Goal: Information Seeking & Learning: Compare options

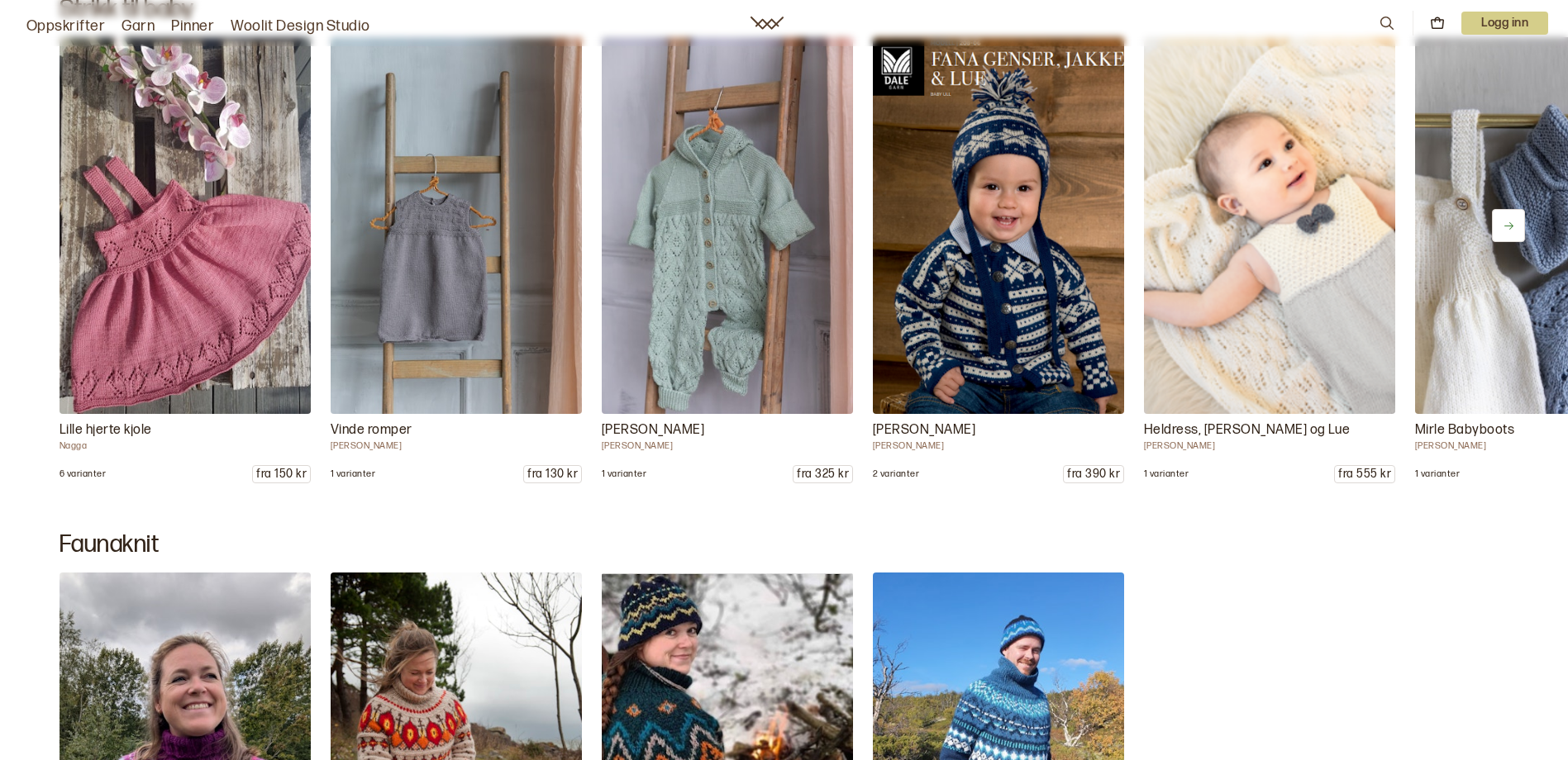
scroll to position [14382, 0]
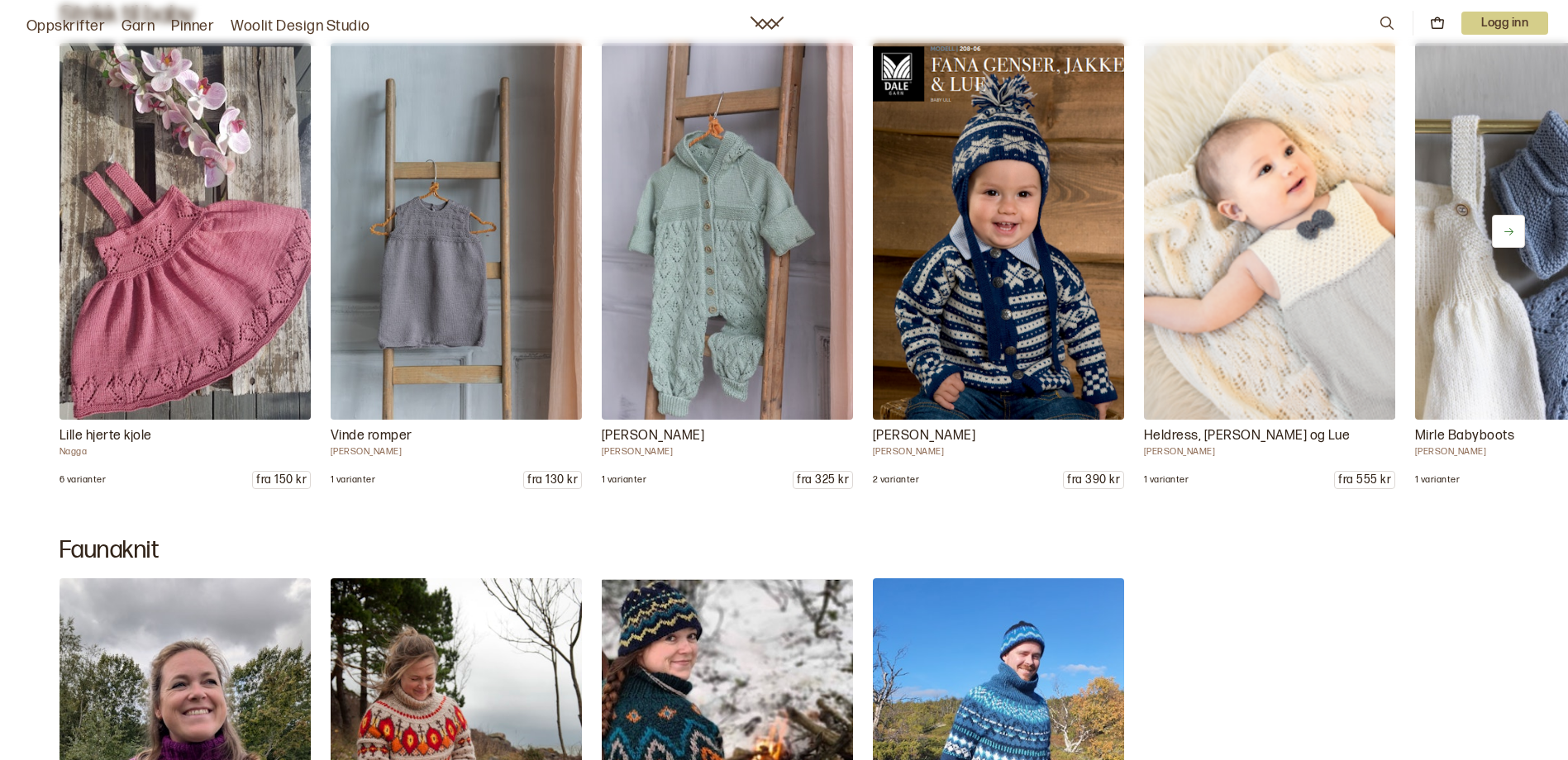
click at [926, 433] on p "[PERSON_NAME]" at bounding box center [998, 436] width 251 height 20
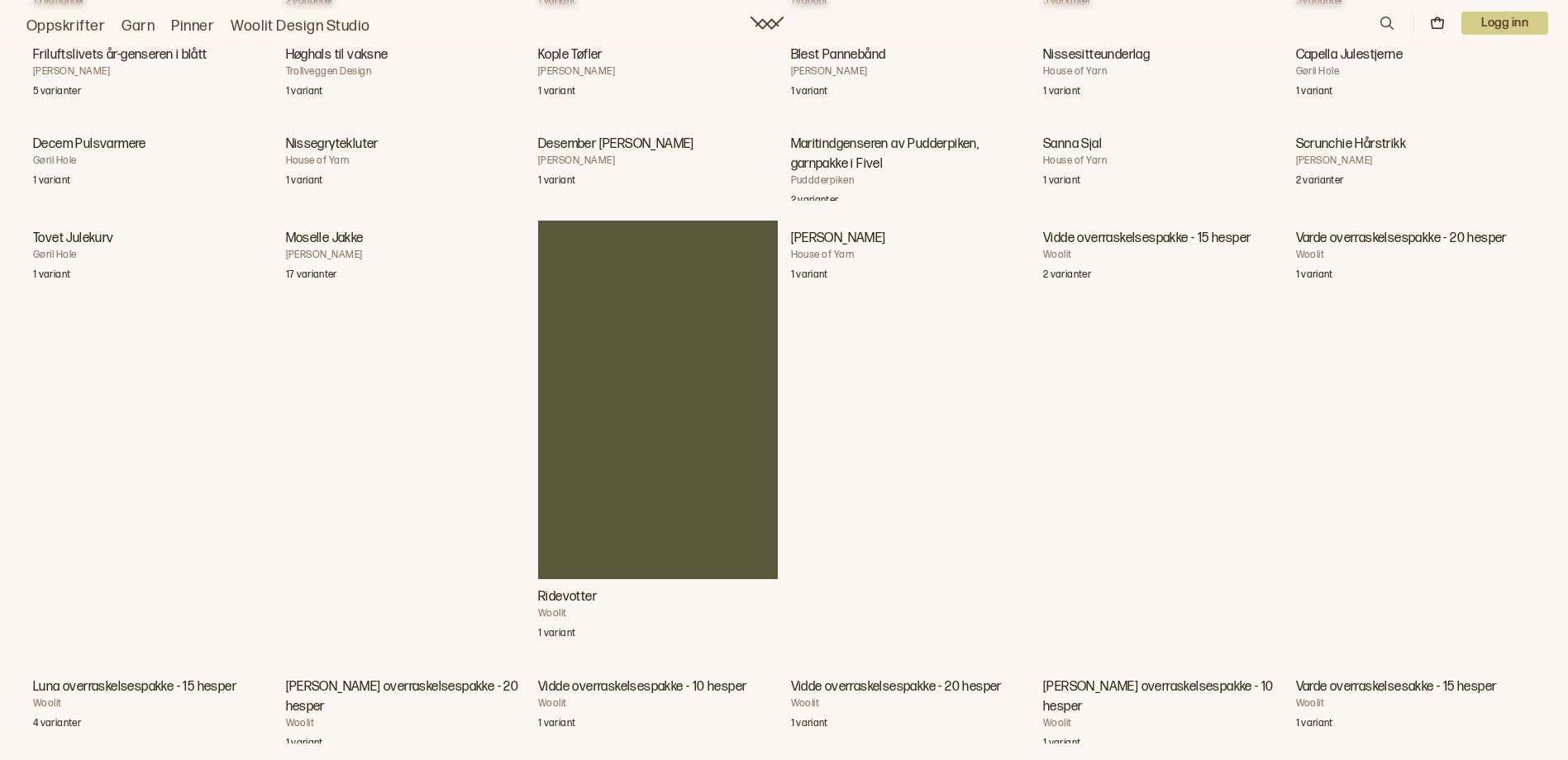
scroll to position [6860, 0]
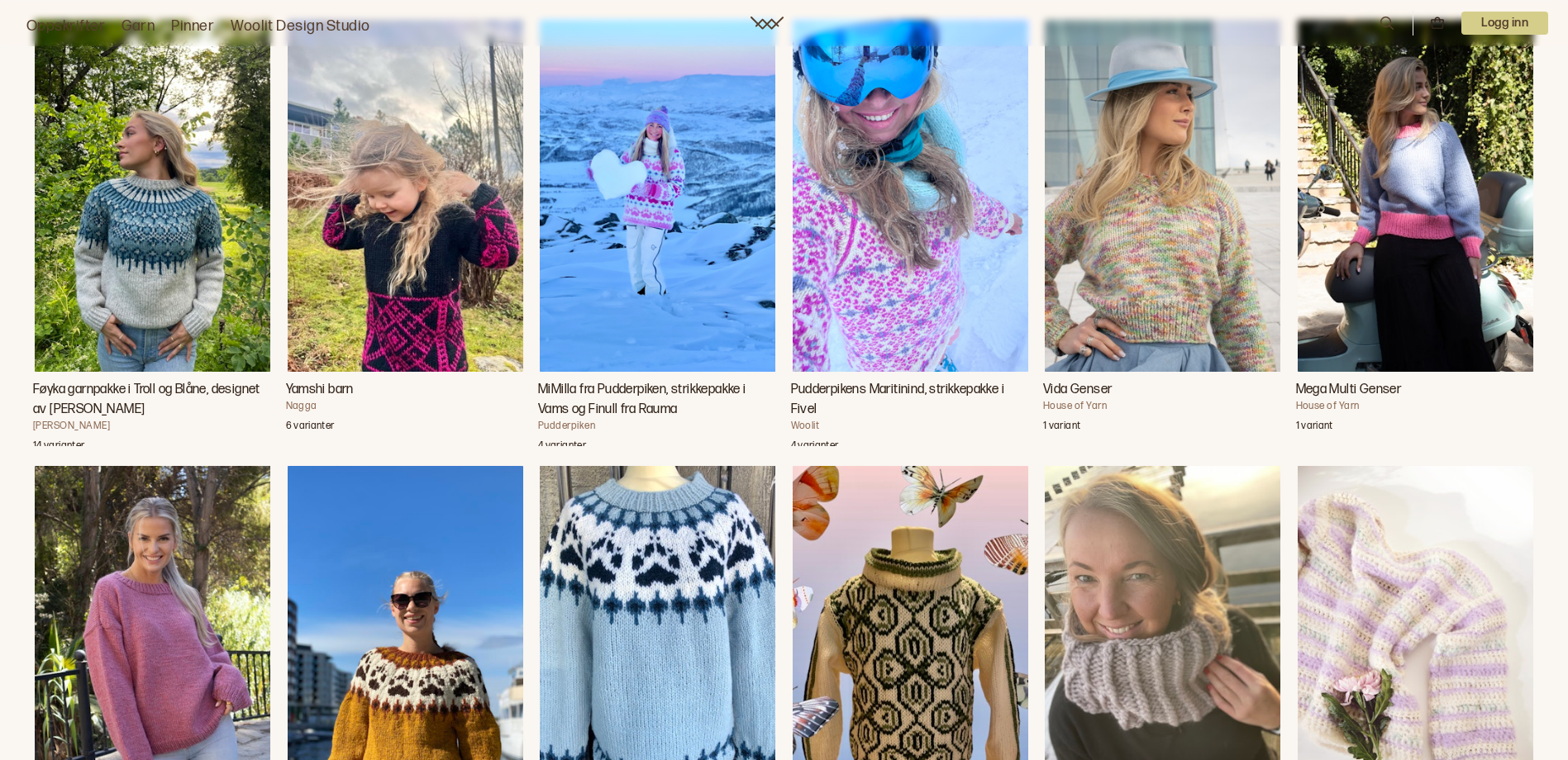
click at [652, 210] on img "MiMilla fra Pudderpiken, strikkepakke i Vams og Finull fra Rauma" at bounding box center [657, 196] width 235 height 353
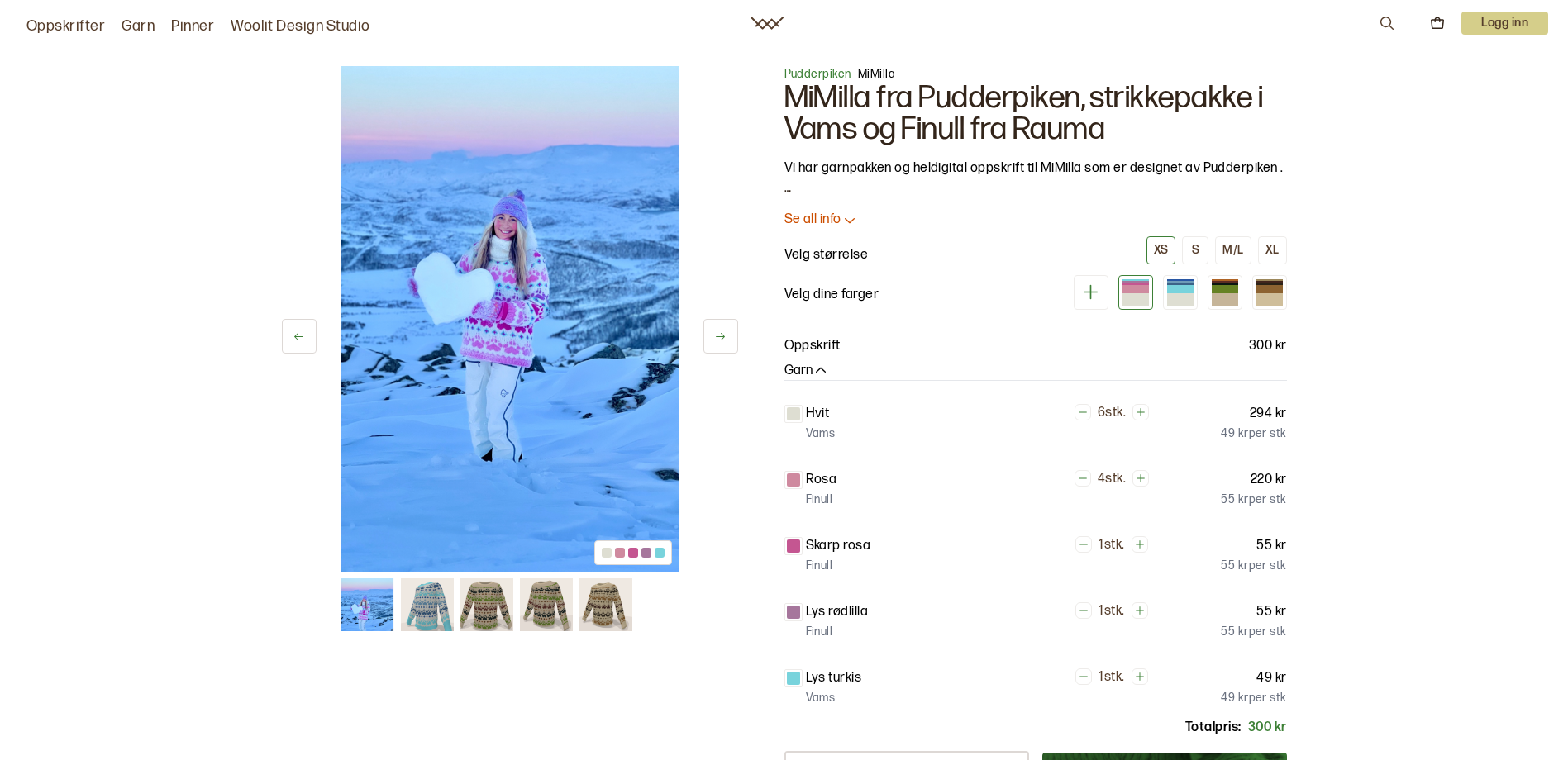
click at [433, 593] on img at bounding box center [427, 604] width 53 height 53
click at [426, 602] on img at bounding box center [427, 604] width 53 height 53
click at [473, 602] on img at bounding box center [486, 604] width 53 height 53
click at [478, 602] on img at bounding box center [486, 604] width 53 height 53
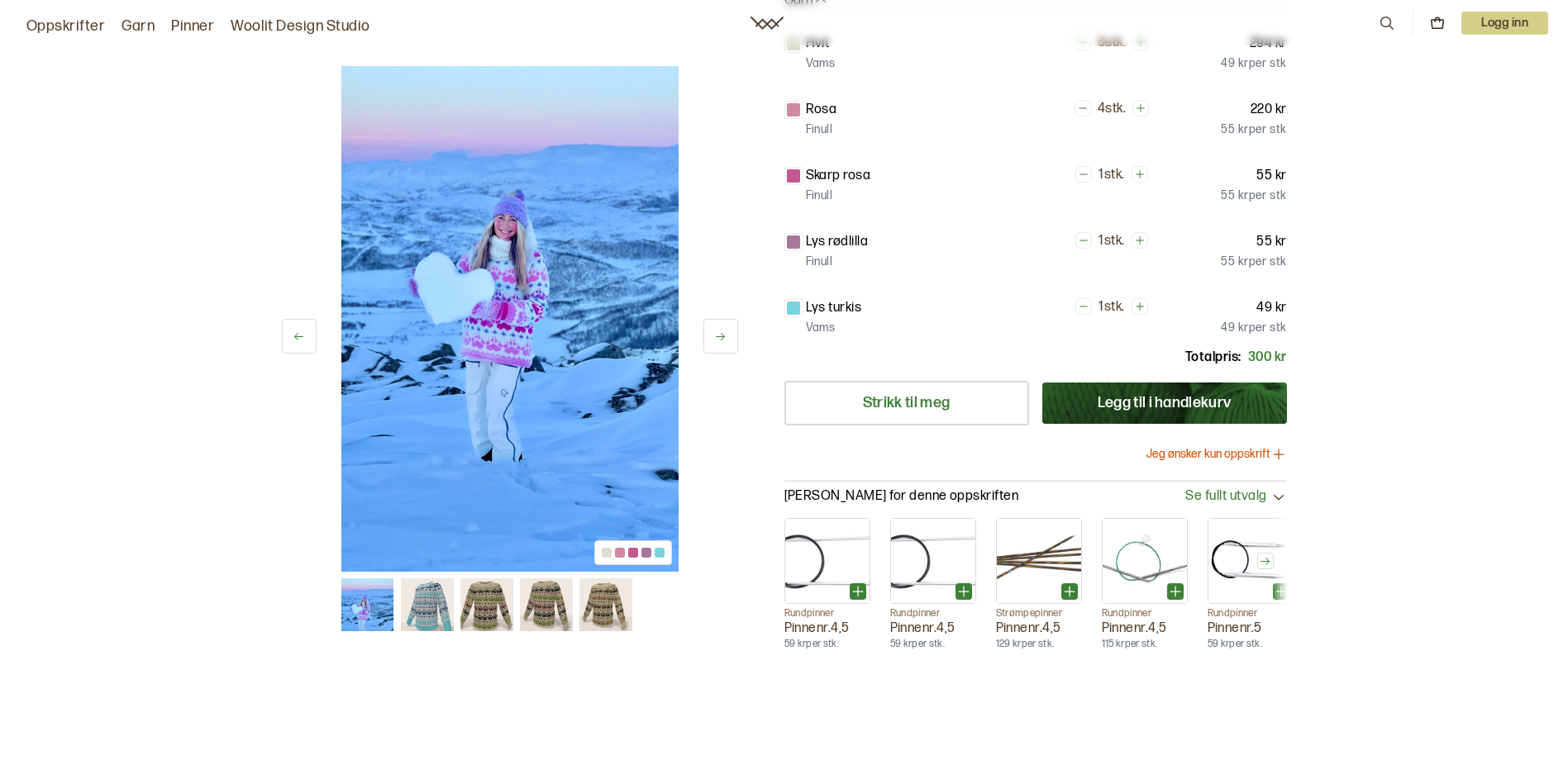
scroll to position [496, 0]
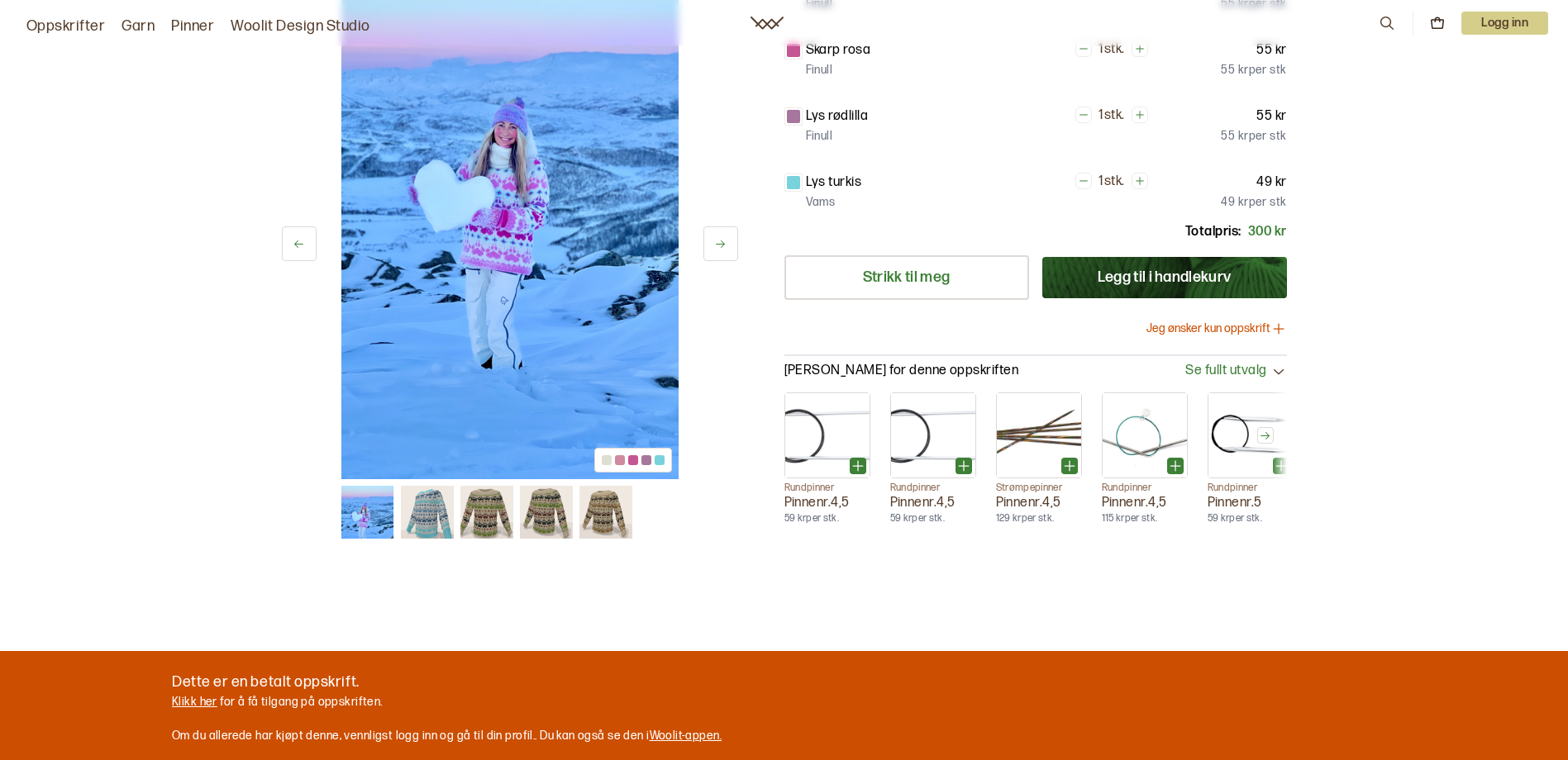
click at [363, 517] on img at bounding box center [367, 512] width 53 height 53
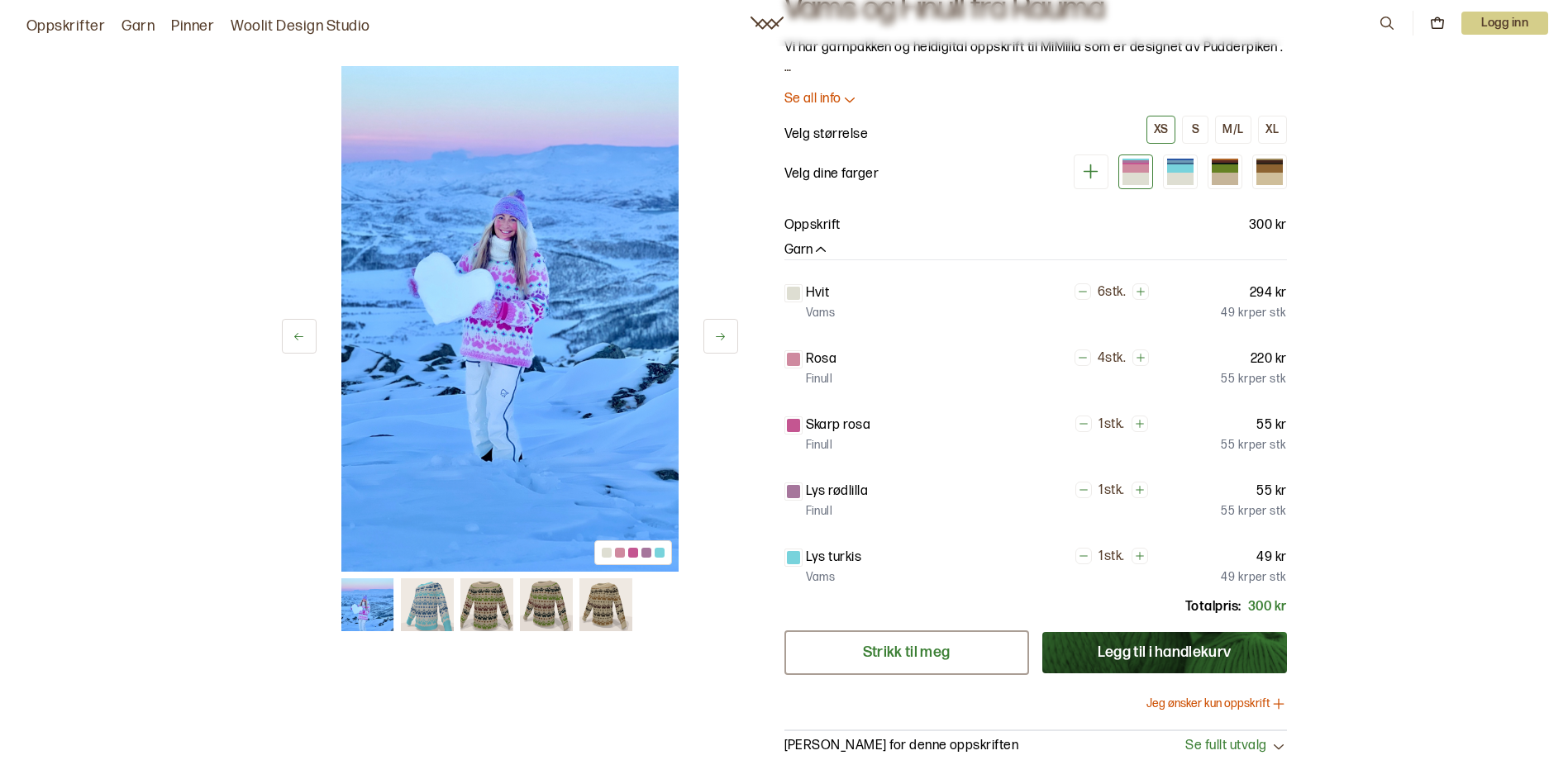
scroll to position [82, 0]
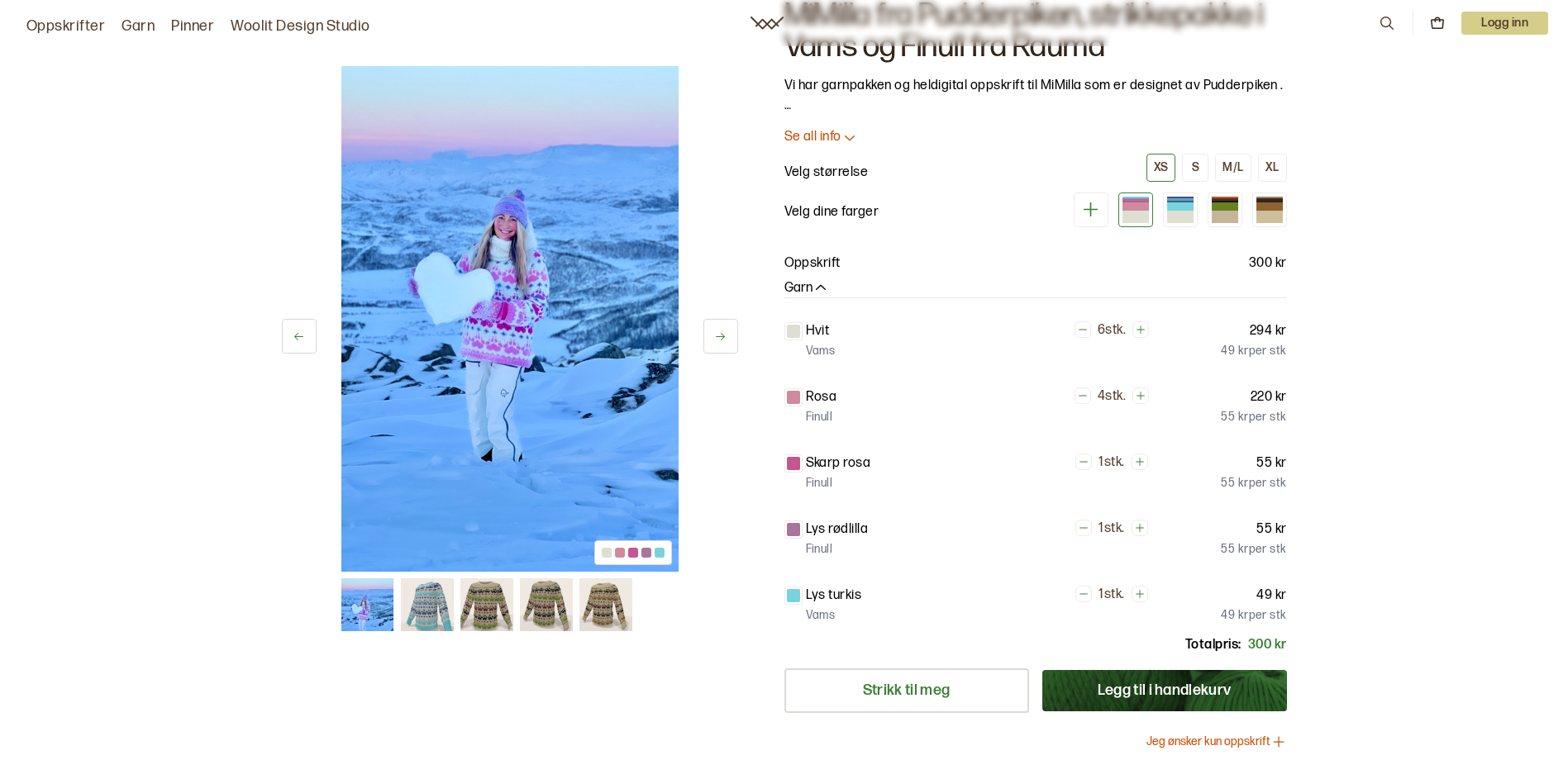
click at [1147, 210] on div at bounding box center [1136, 206] width 27 height 8
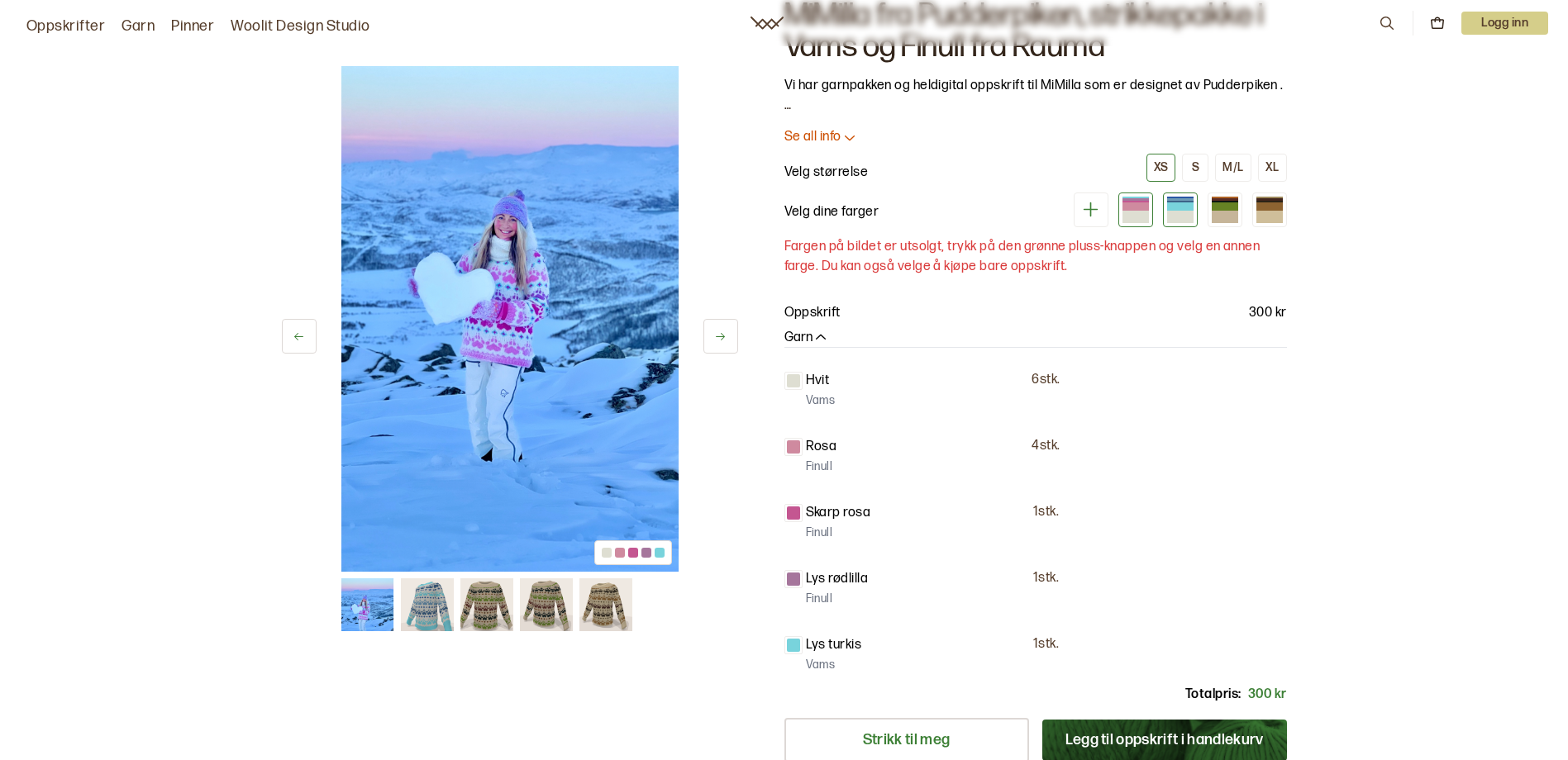
click at [1182, 209] on div at bounding box center [1180, 206] width 27 height 8
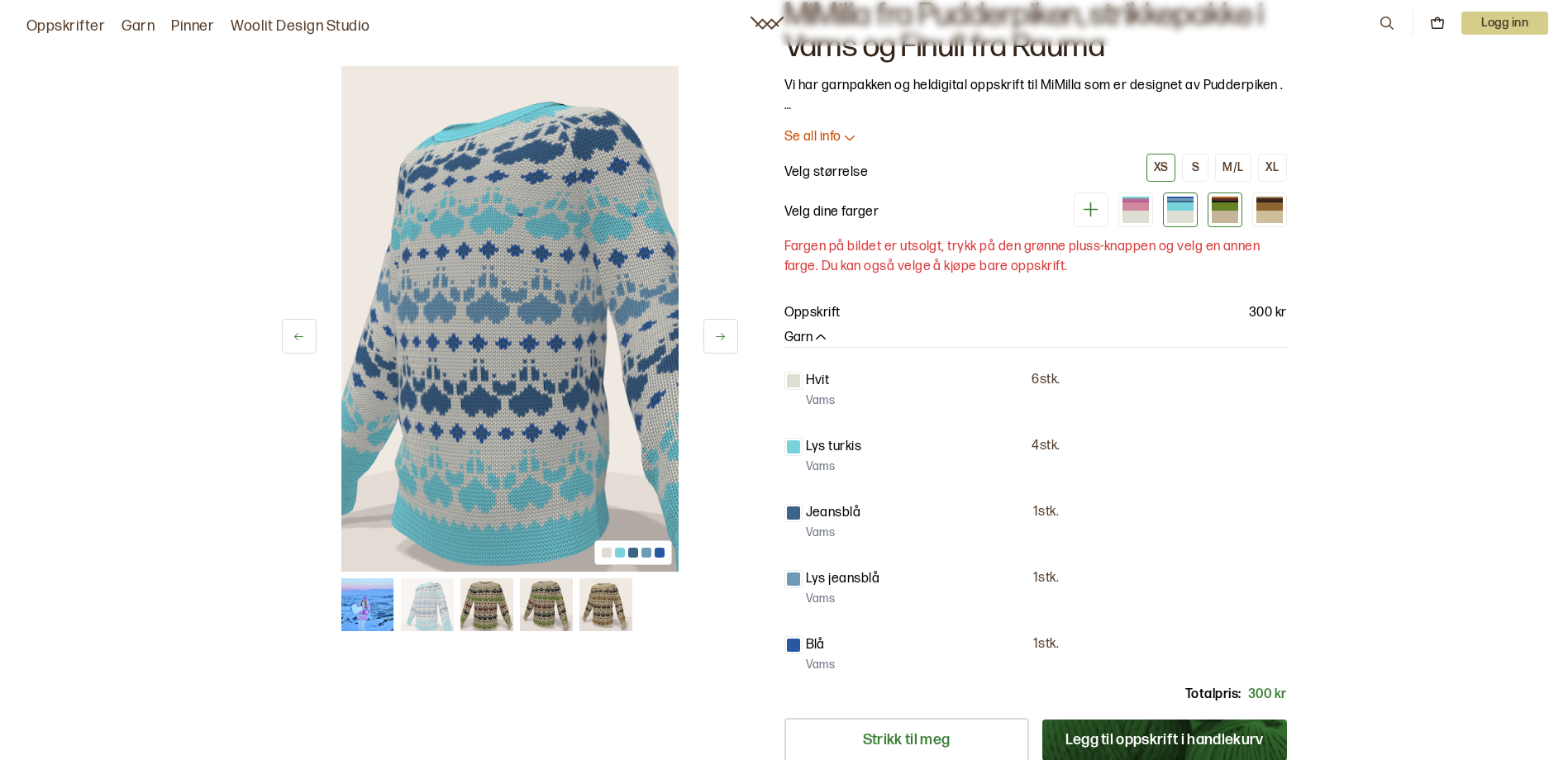
click at [1223, 205] on div at bounding box center [1225, 206] width 27 height 8
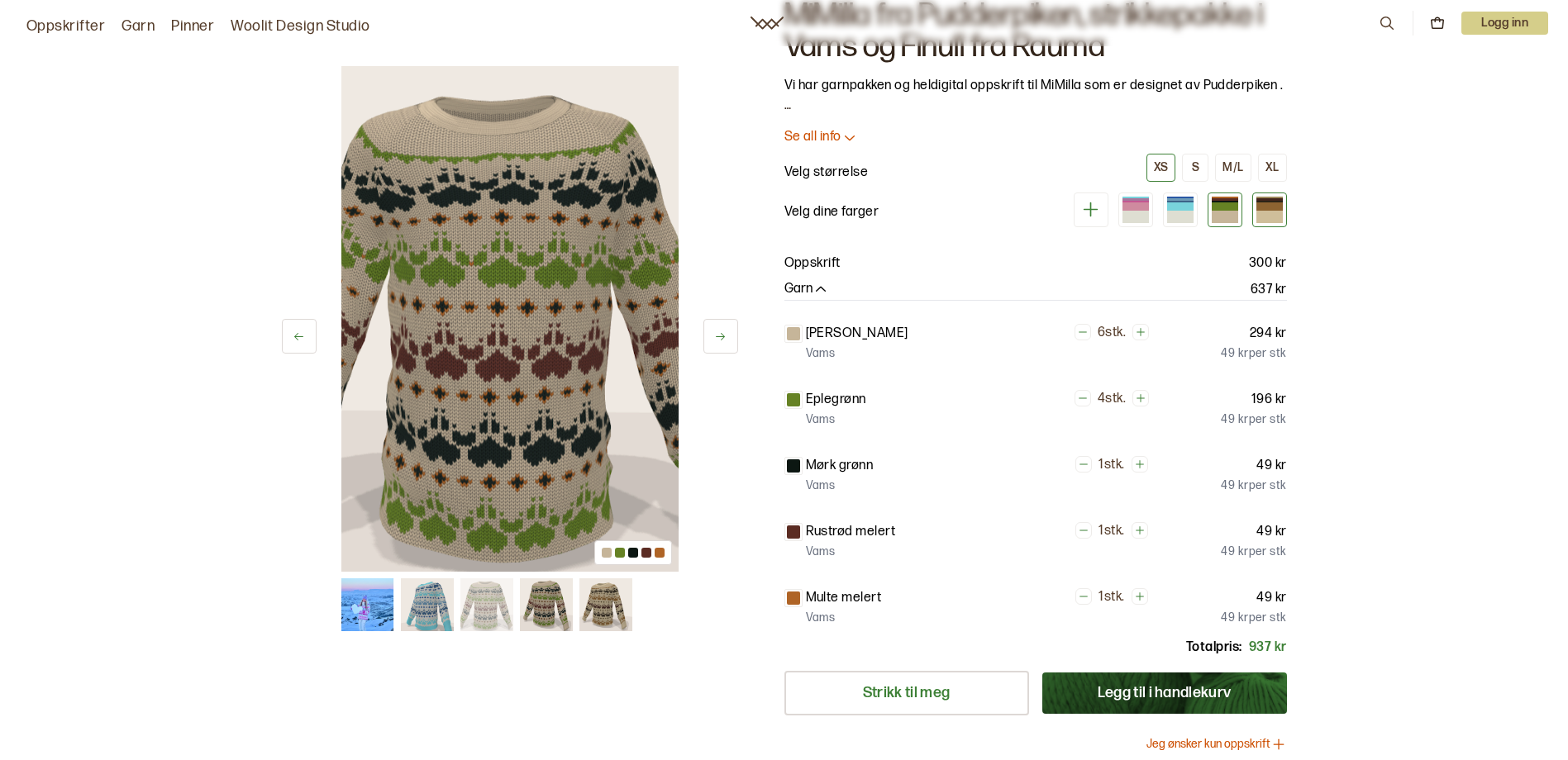
click at [1265, 210] on div at bounding box center [1269, 206] width 27 height 8
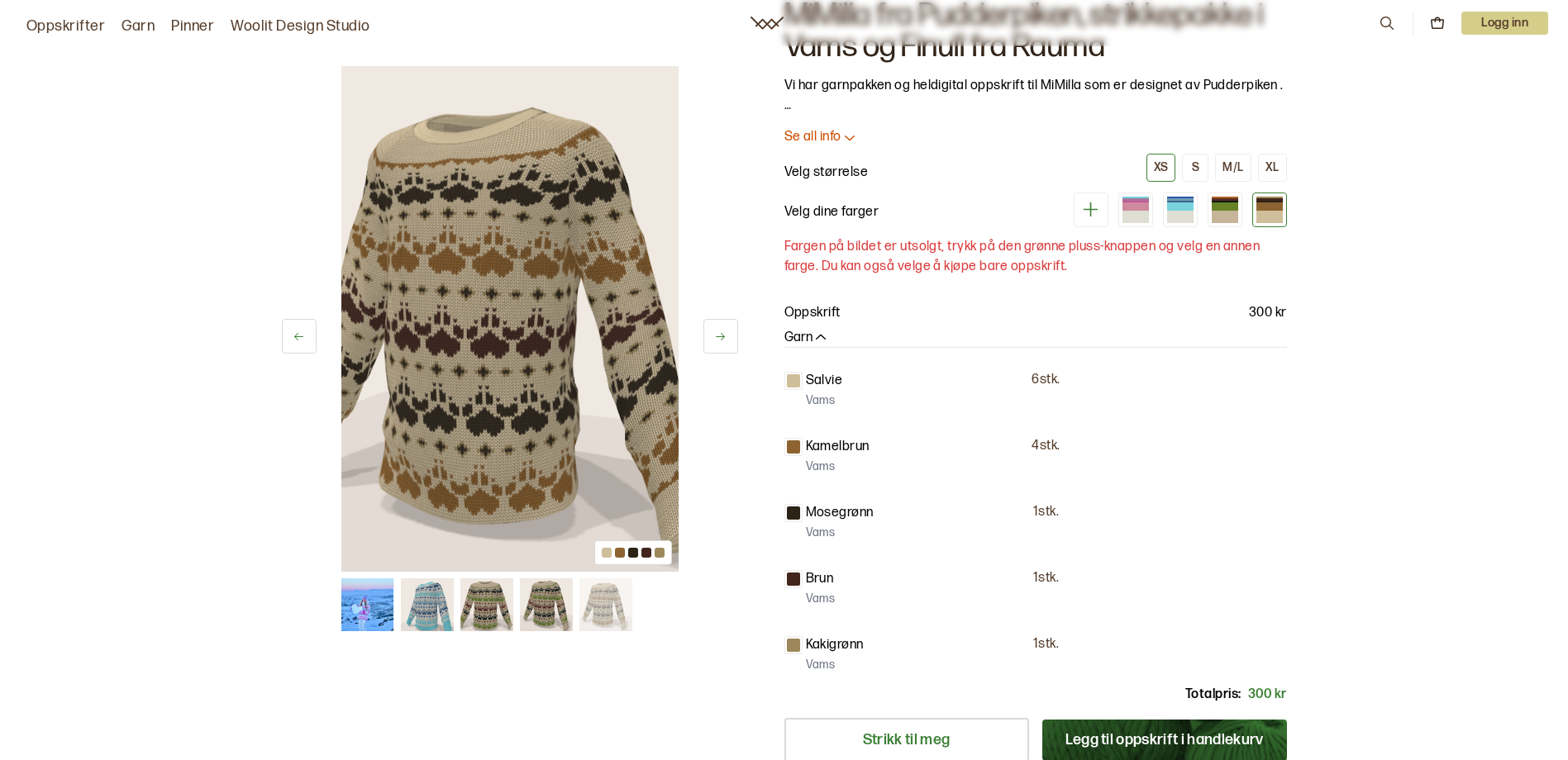
scroll to position [6860, 0]
